Goal: Navigation & Orientation: Find specific page/section

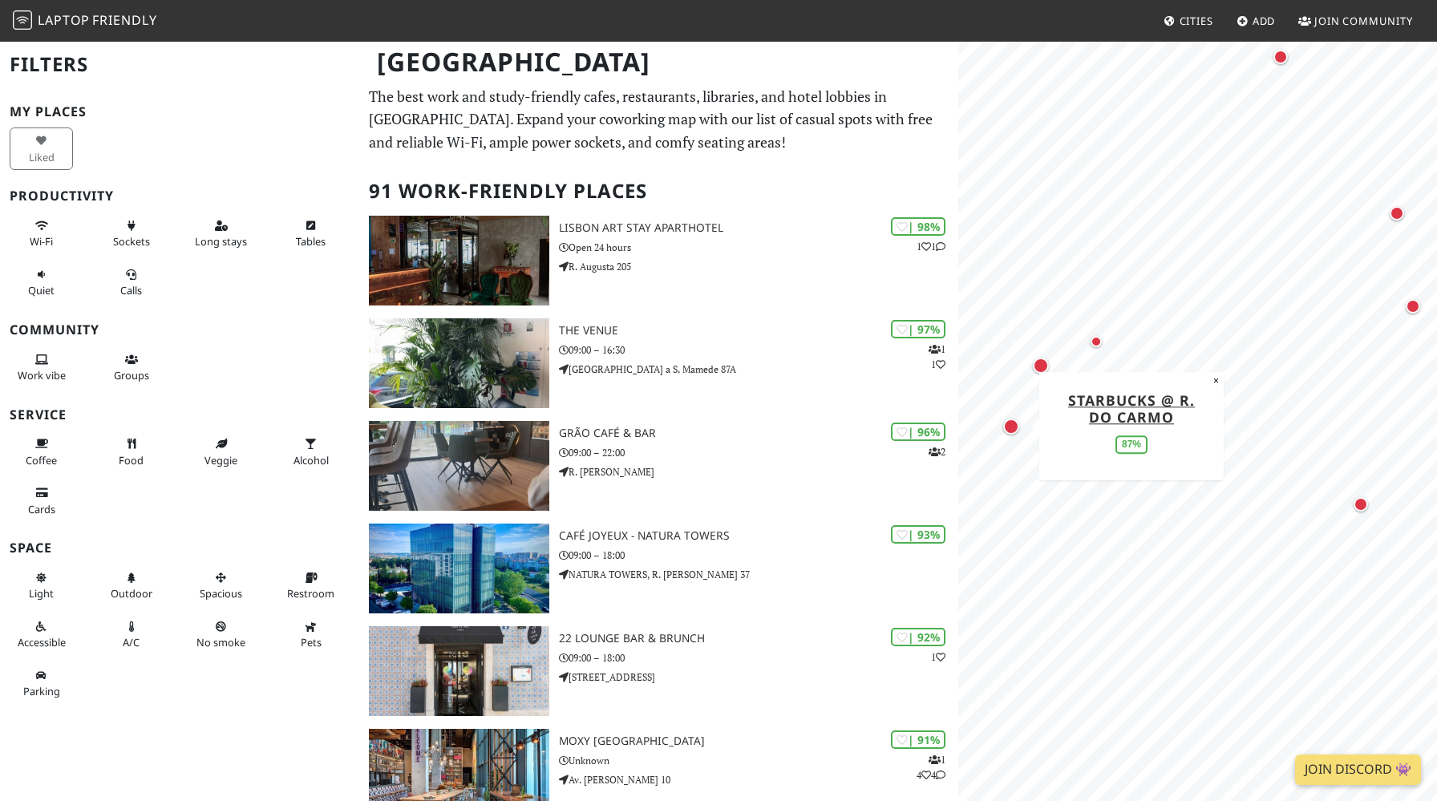
click at [1013, 427] on div "Map marker" at bounding box center [1011, 427] width 16 height 16
click at [1360, 501] on div "Map marker" at bounding box center [1360, 504] width 14 height 14
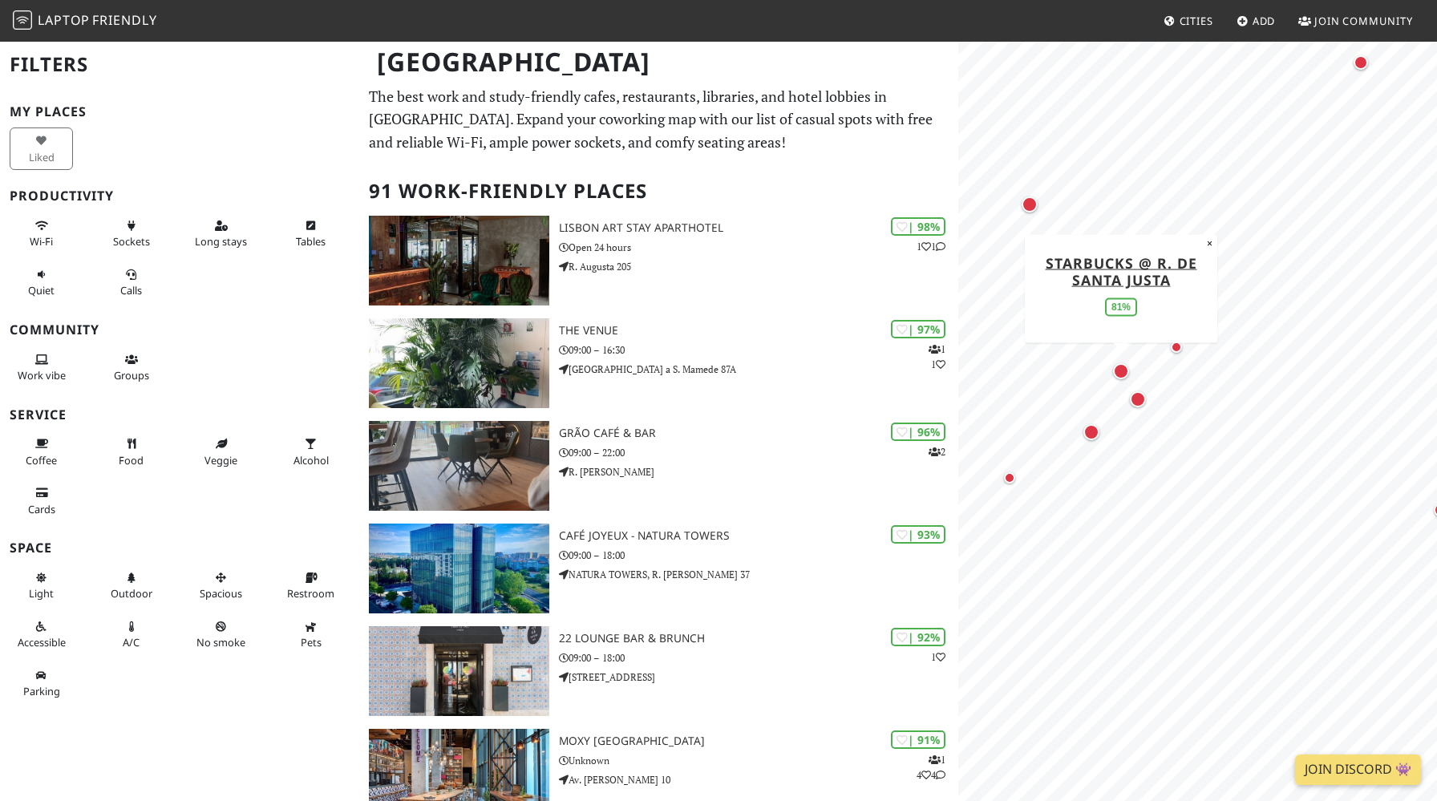
click at [1122, 372] on div "Map marker" at bounding box center [1121, 371] width 16 height 16
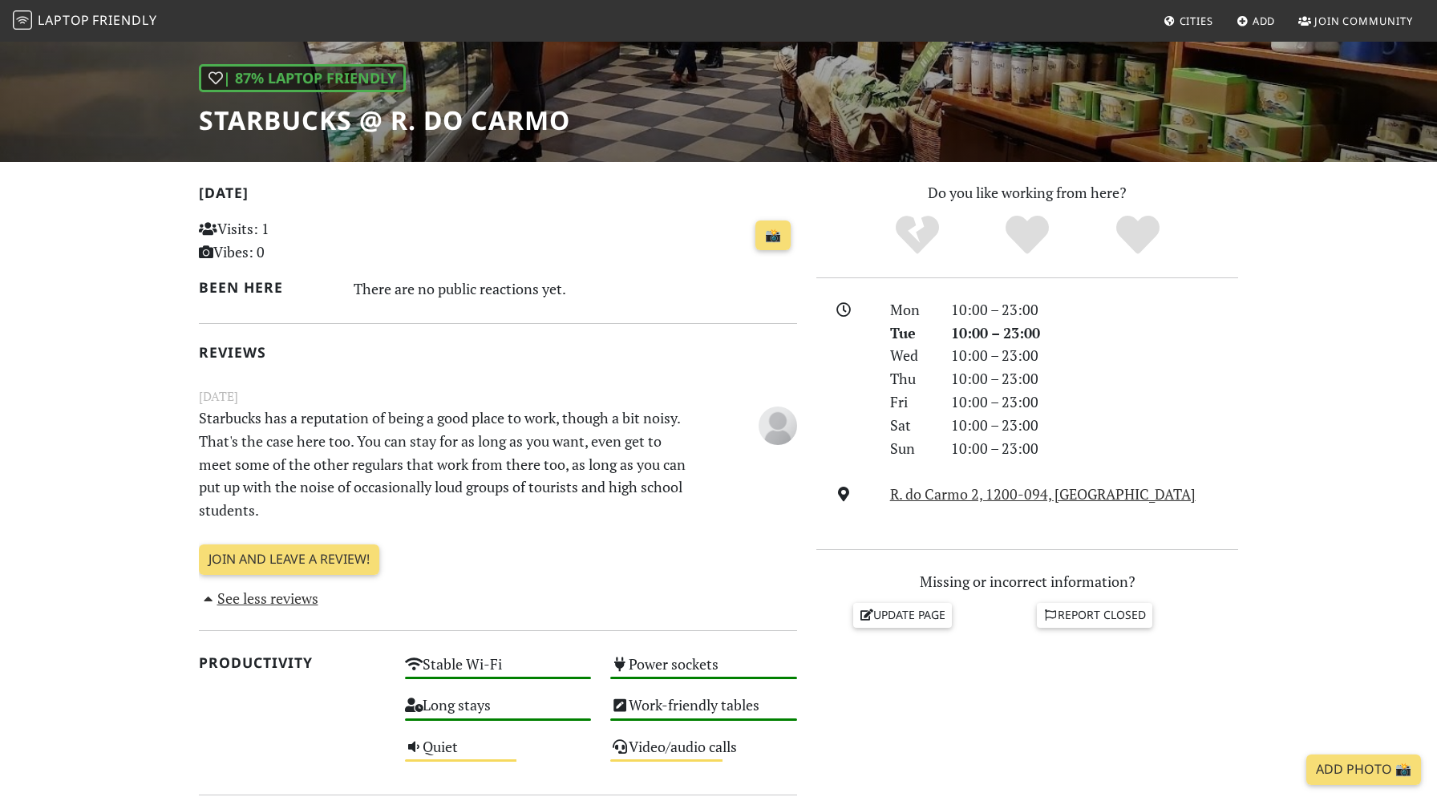
scroll to position [214, 0]
